Goal: Transaction & Acquisition: Purchase product/service

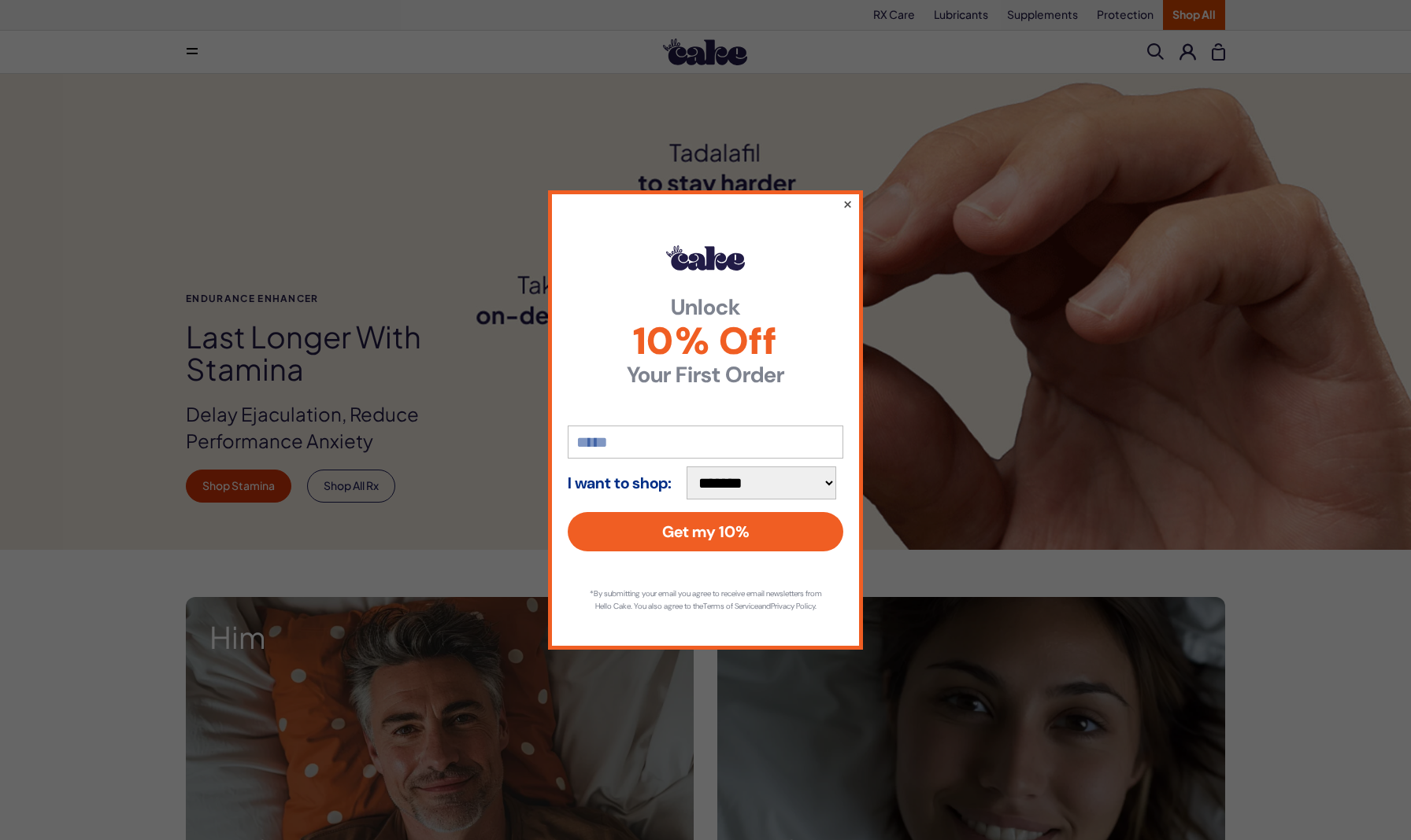
click at [846, 197] on button "×" at bounding box center [847, 203] width 10 height 19
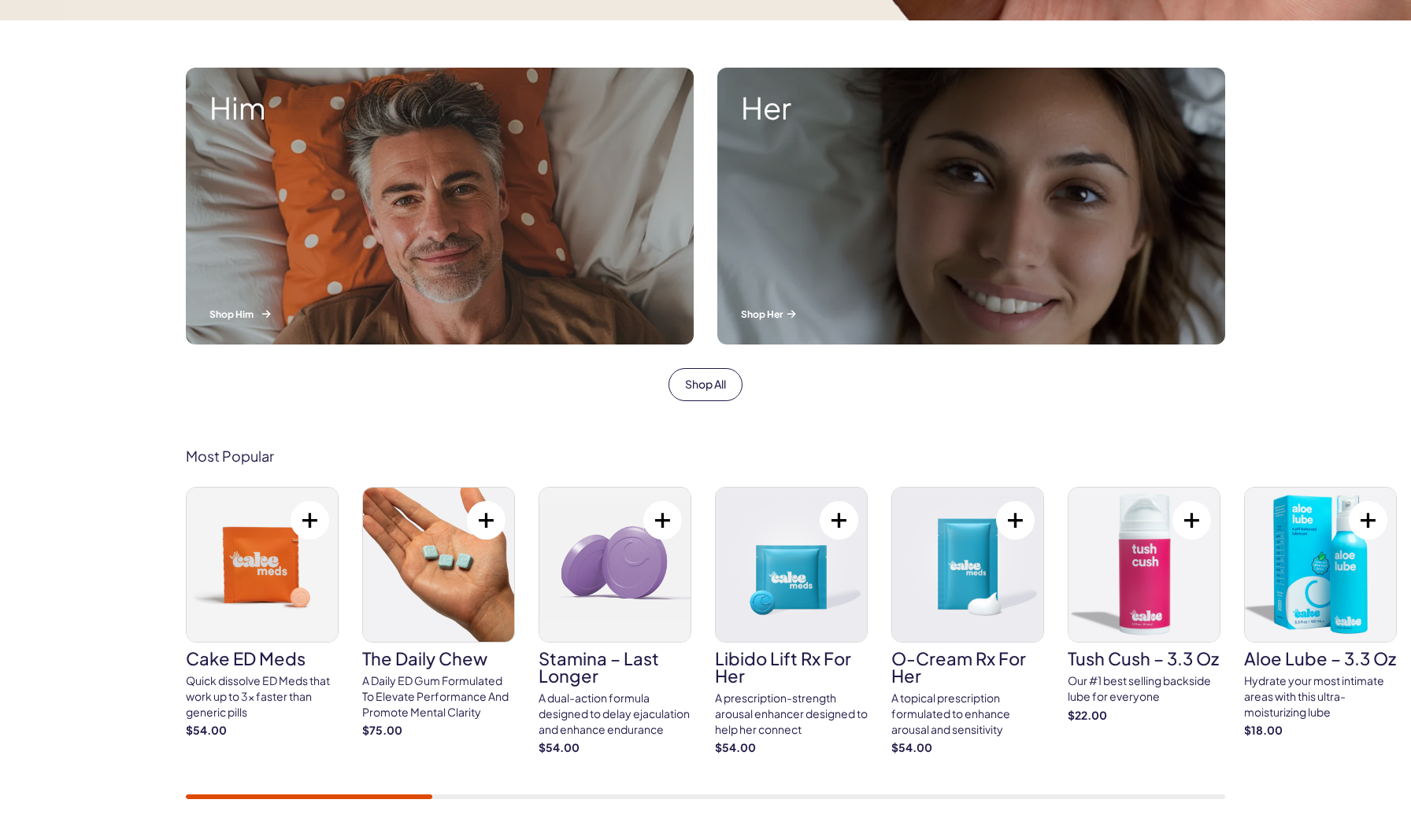
scroll to position [536, 0]
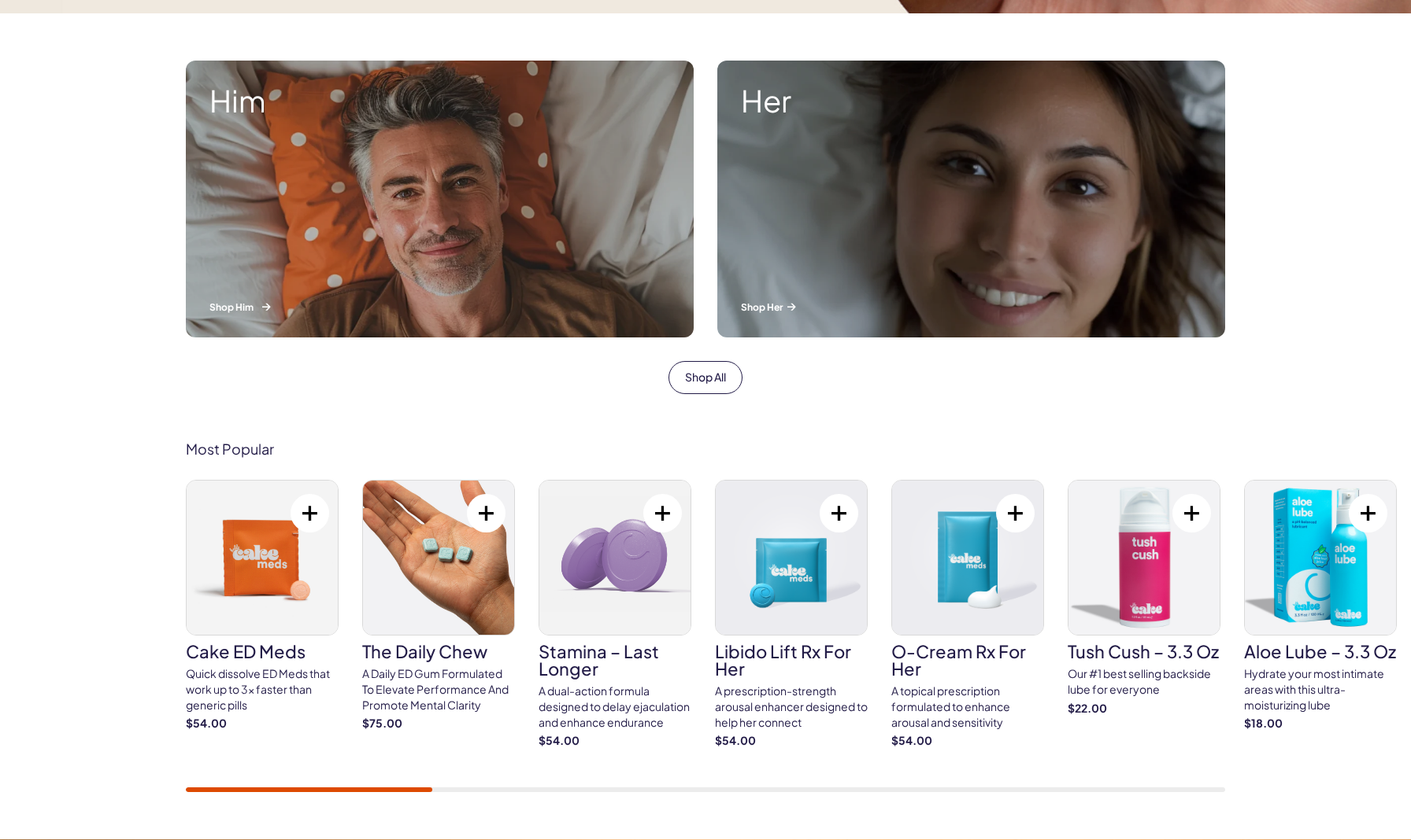
click at [390, 224] on div "Him Shop Him" at bounding box center [439, 199] width 508 height 277
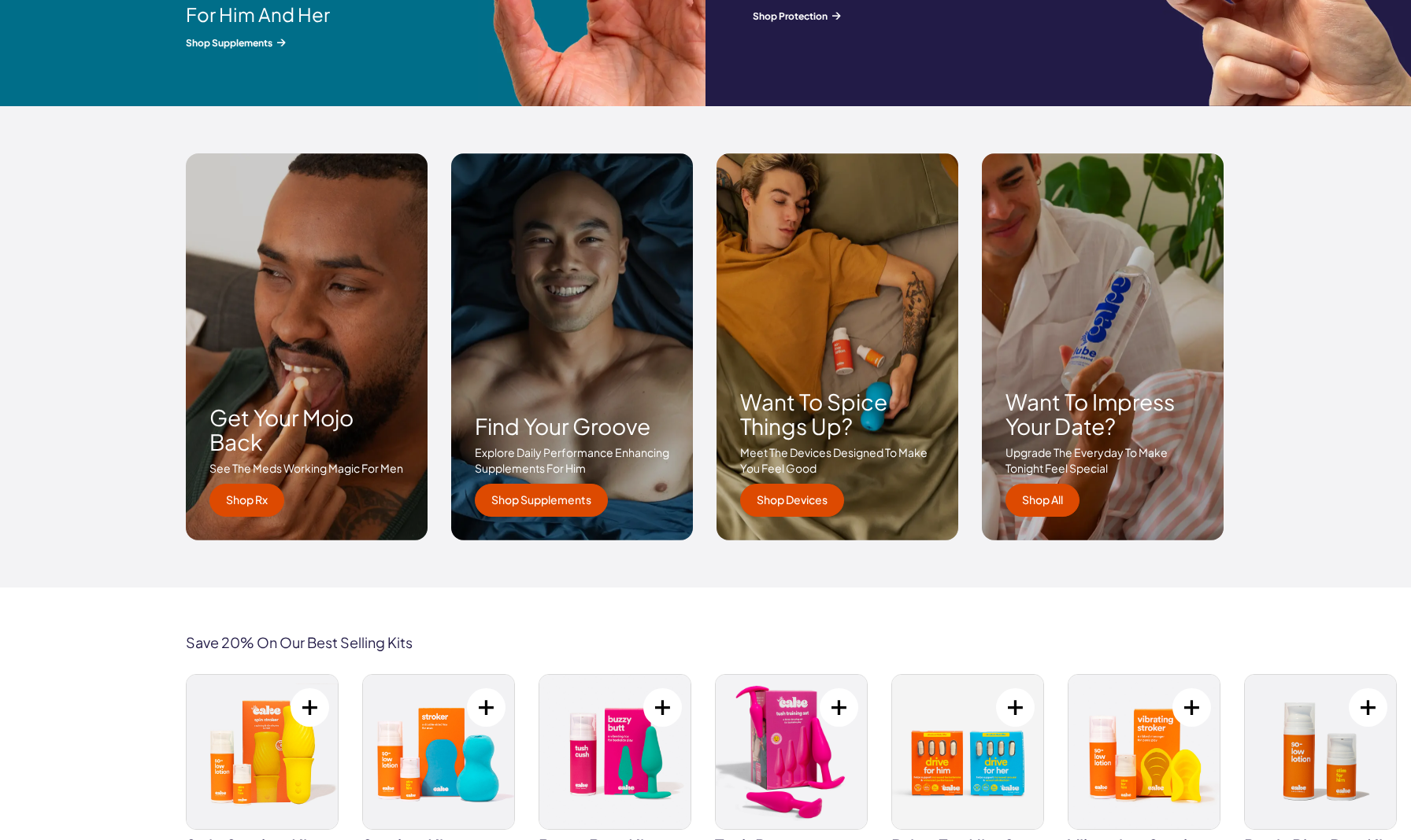
scroll to position [2191, 0]
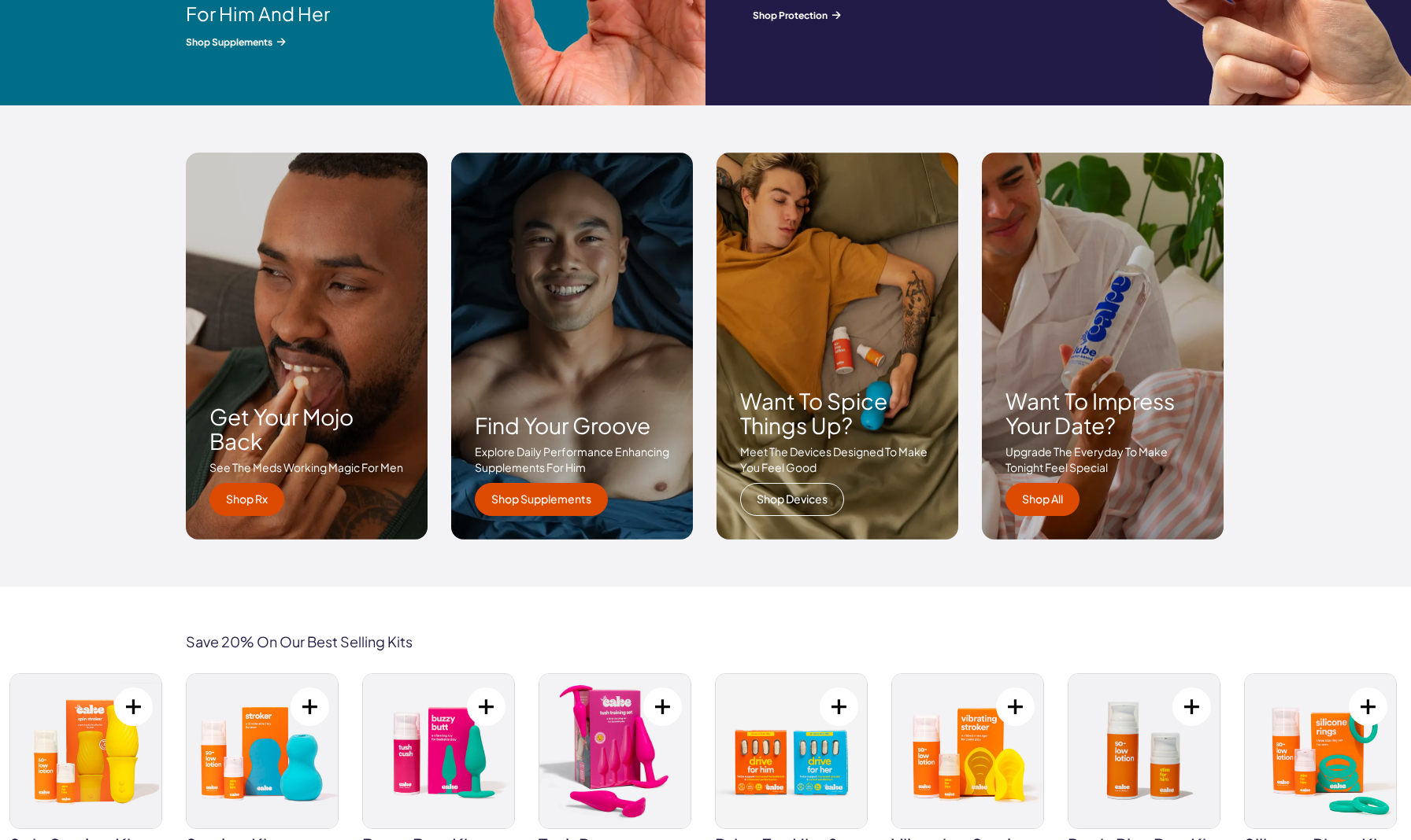
click at [816, 495] on link "Shop Devices" at bounding box center [792, 500] width 104 height 33
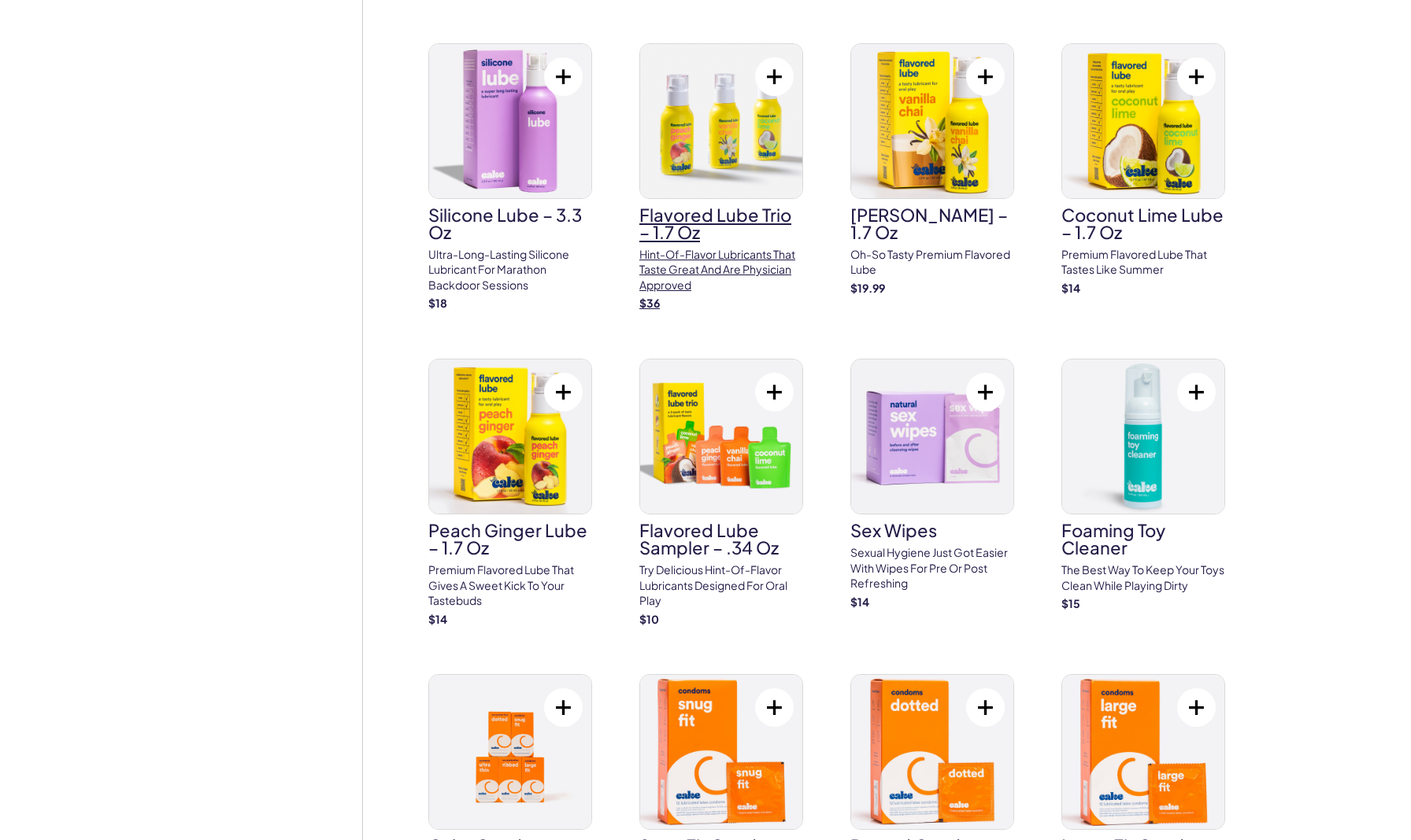
scroll to position [1746, 0]
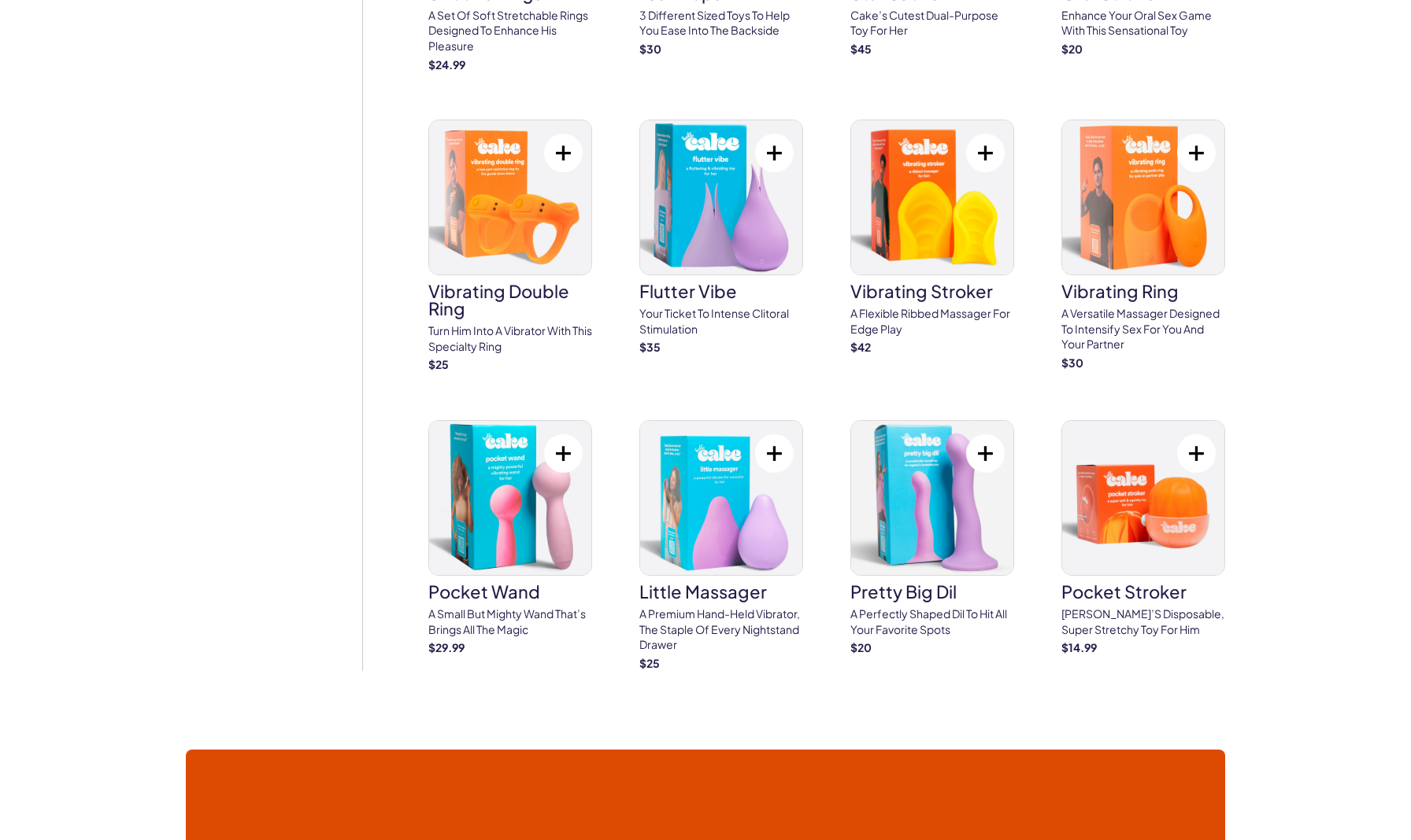
scroll to position [943, 0]
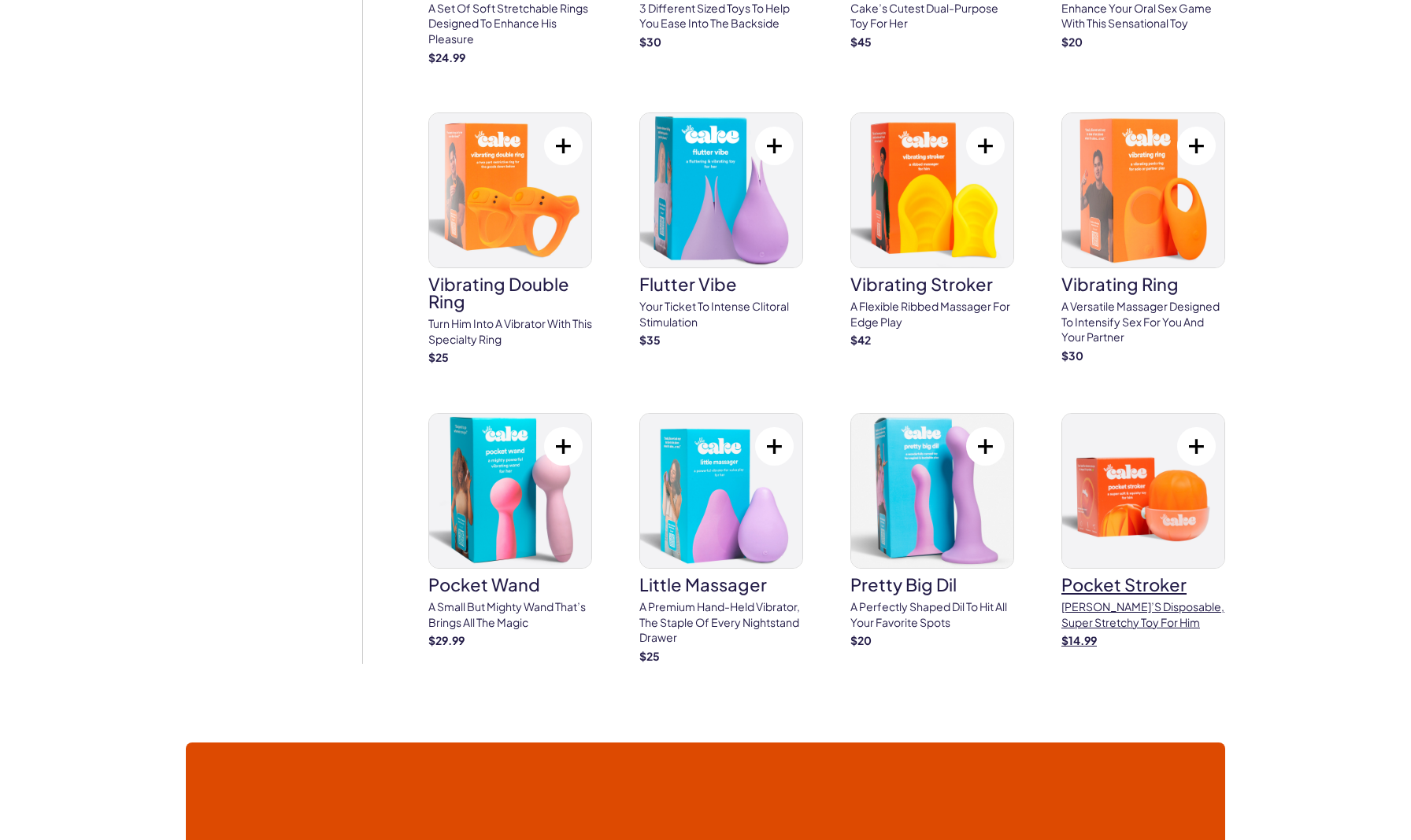
click at [1154, 474] on img at bounding box center [1143, 491] width 162 height 155
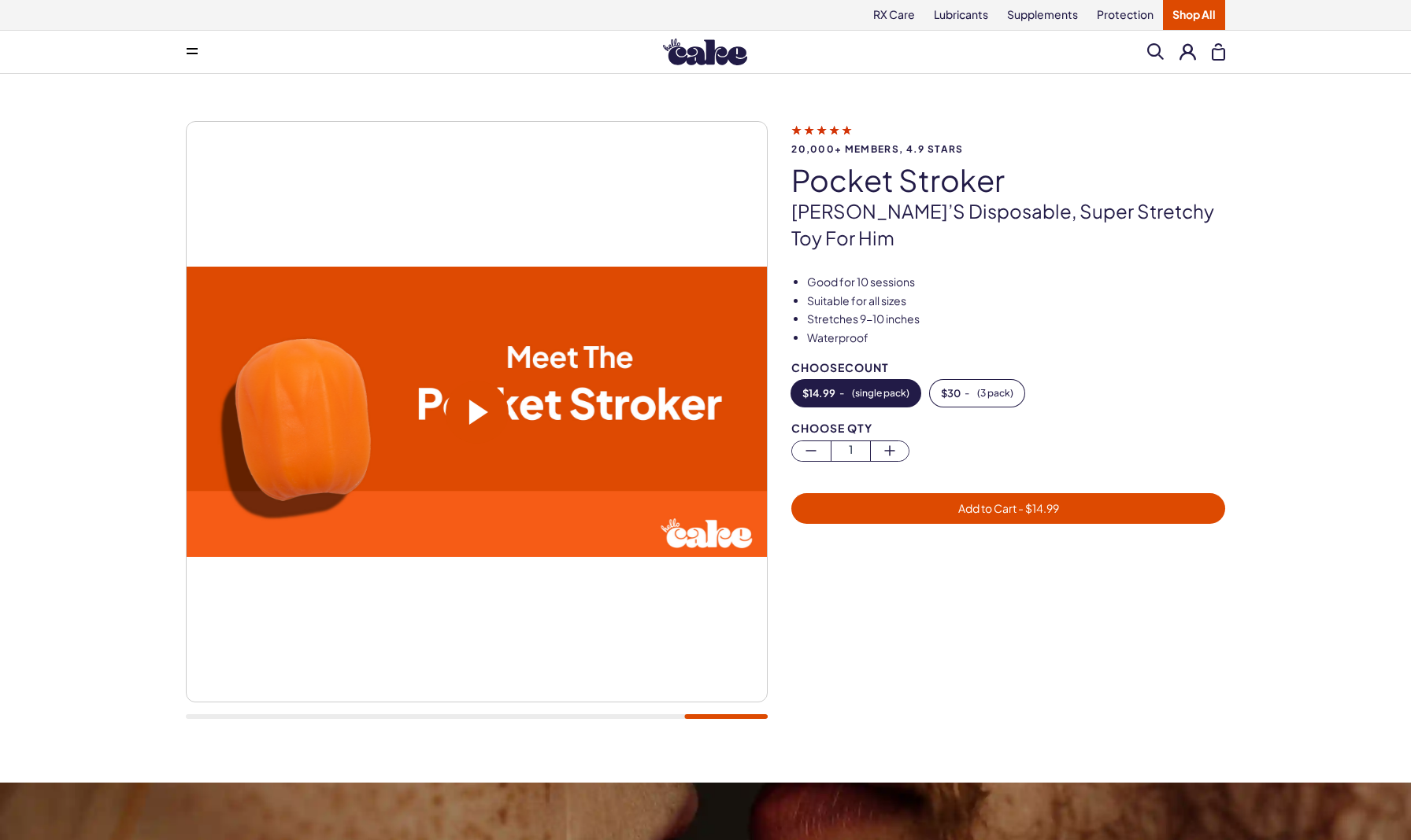
click at [479, 402] on span at bounding box center [478, 412] width 19 height 25
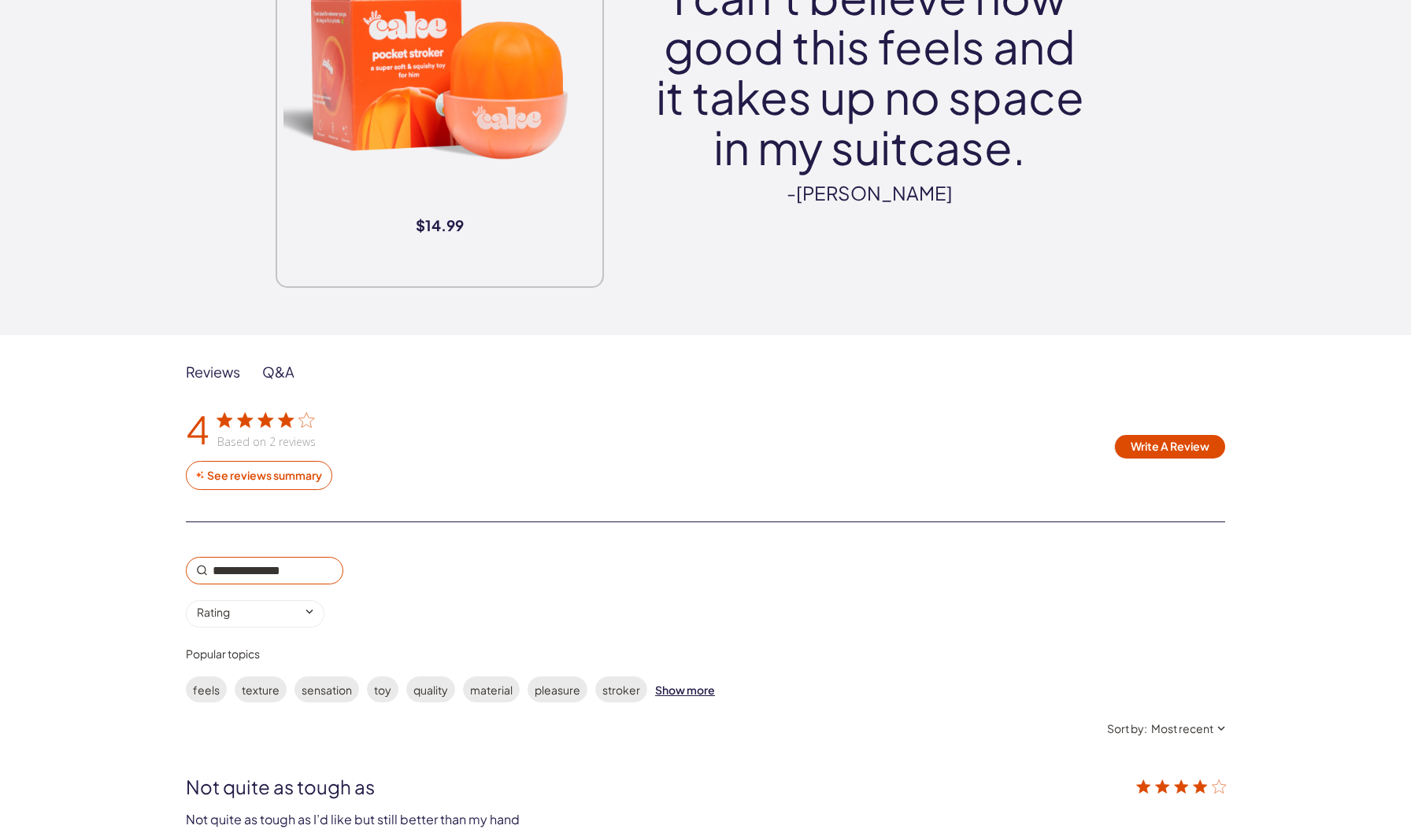
scroll to position [2203, 0]
